Goal: Information Seeking & Learning: Learn about a topic

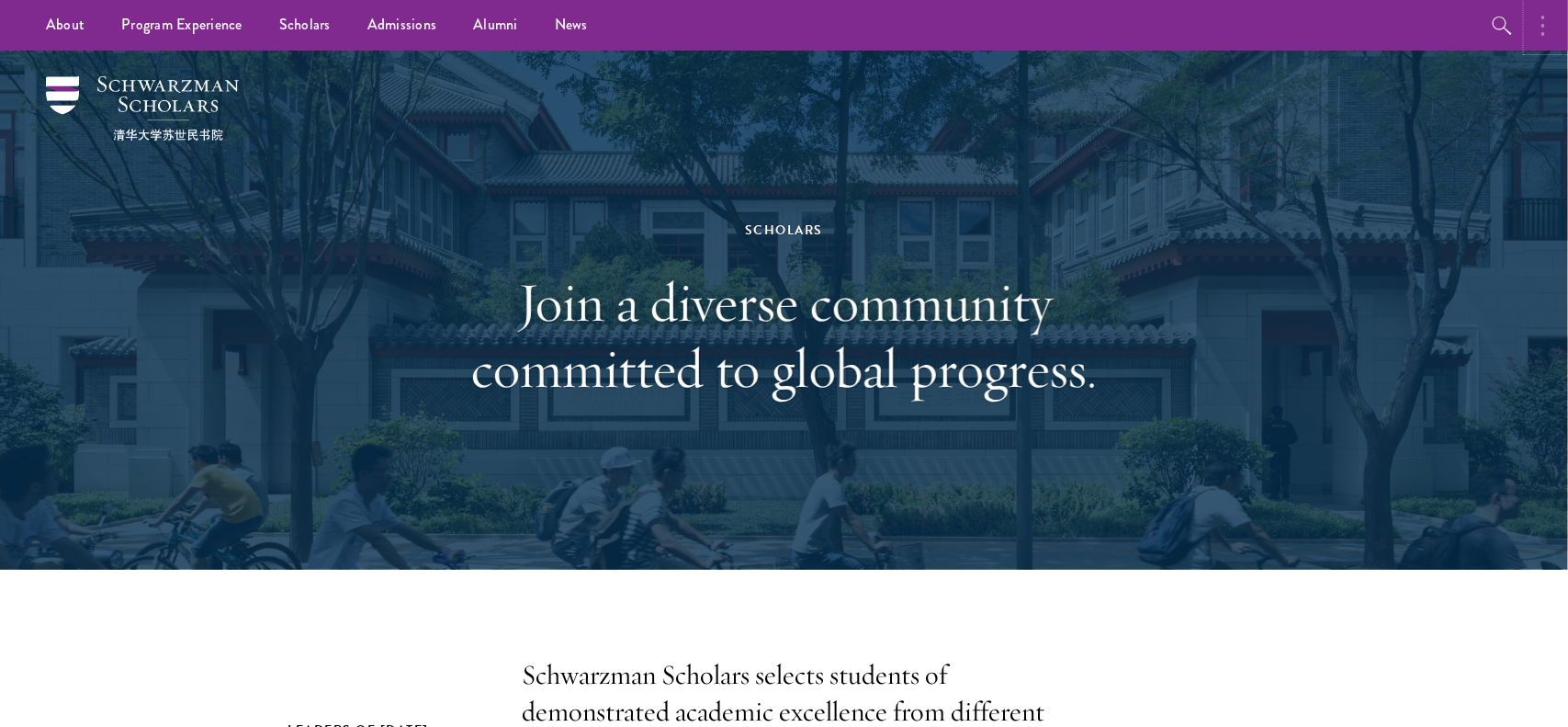
click at [1547, 24] on button "button" at bounding box center [1547, 25] width 40 height 50
click at [62, 77] on img at bounding box center [142, 108] width 193 height 64
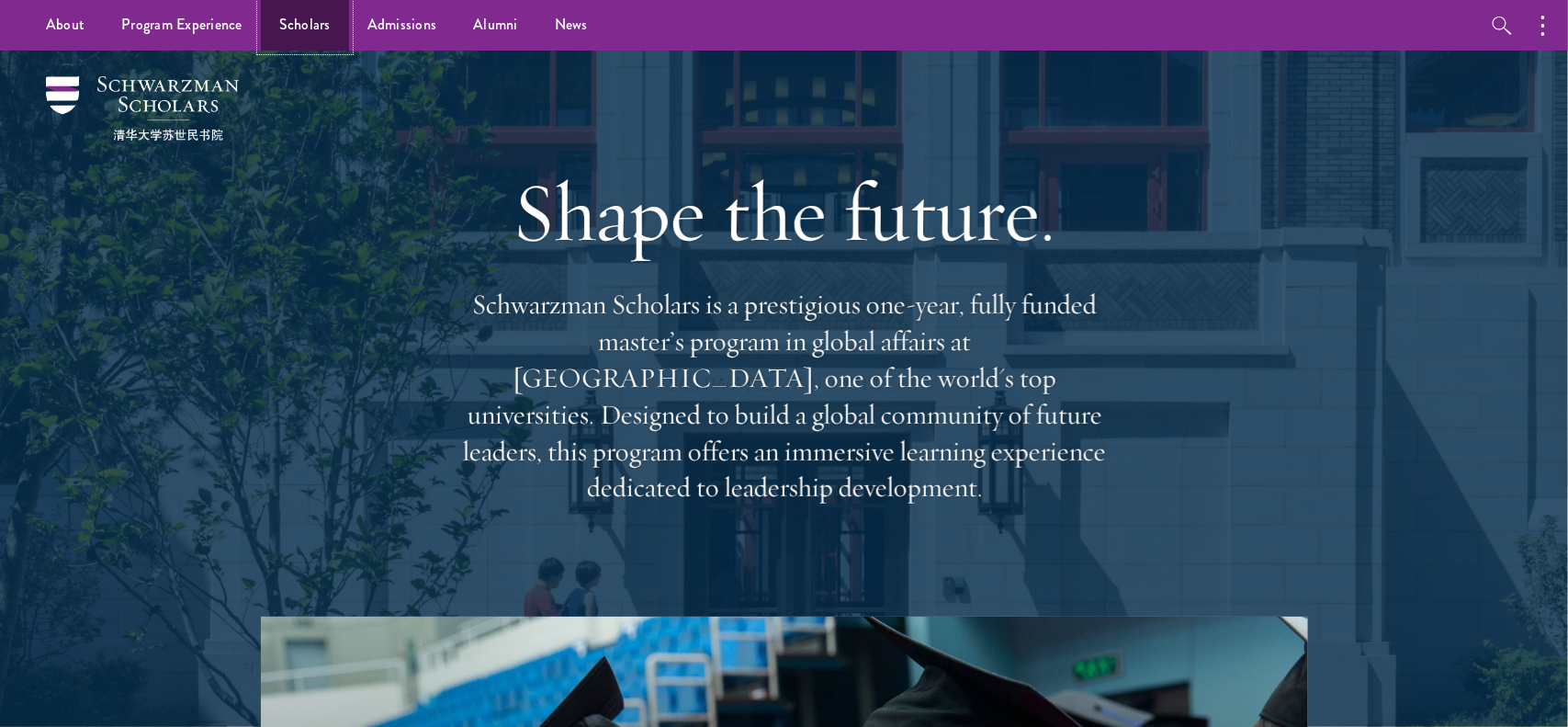
click at [298, 20] on link "Scholars" at bounding box center [305, 25] width 89 height 50
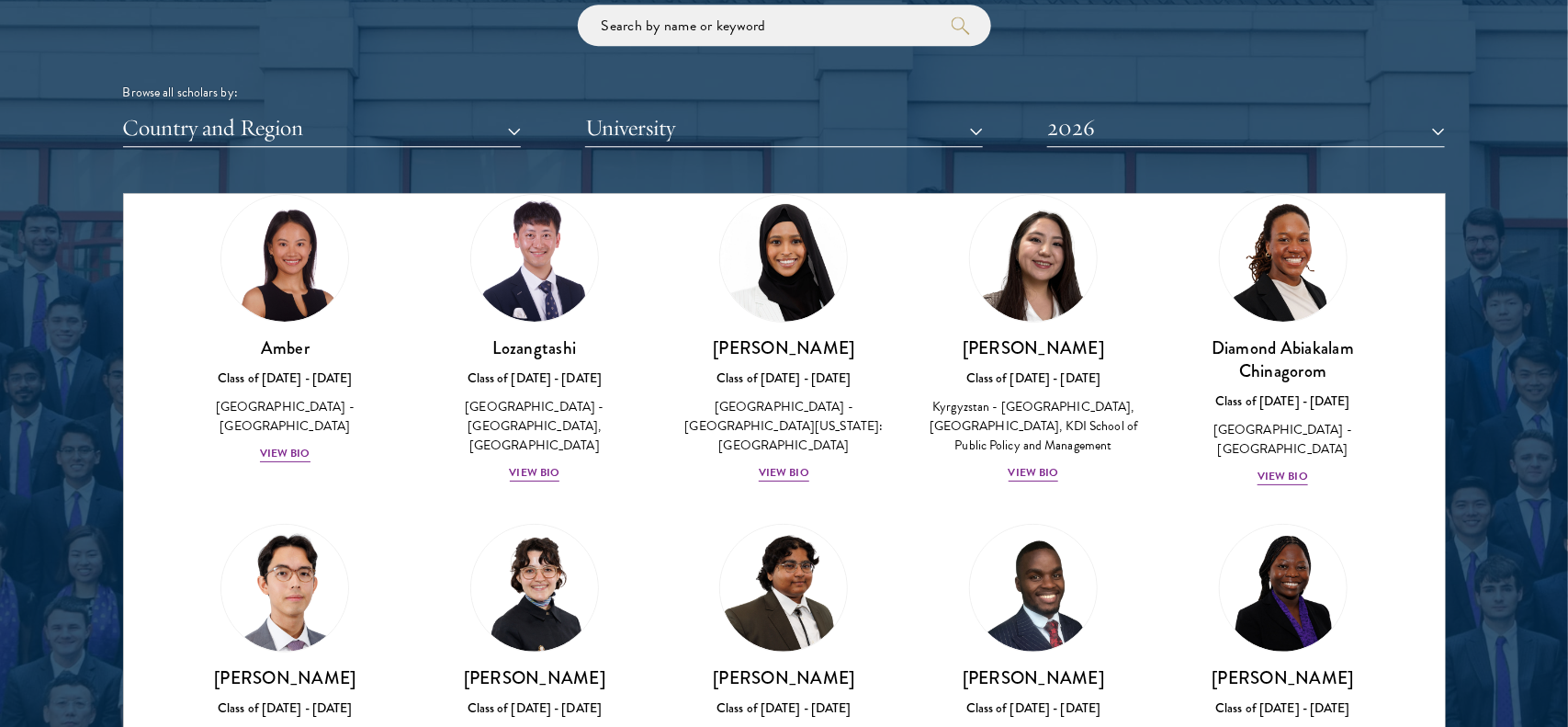
scroll to position [76, 0]
